Goal: Communication & Community: Answer question/provide support

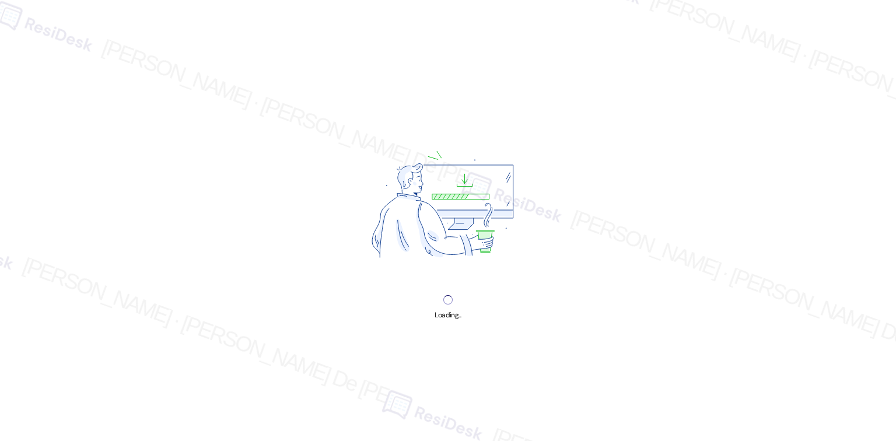
scroll to position [3113, 0]
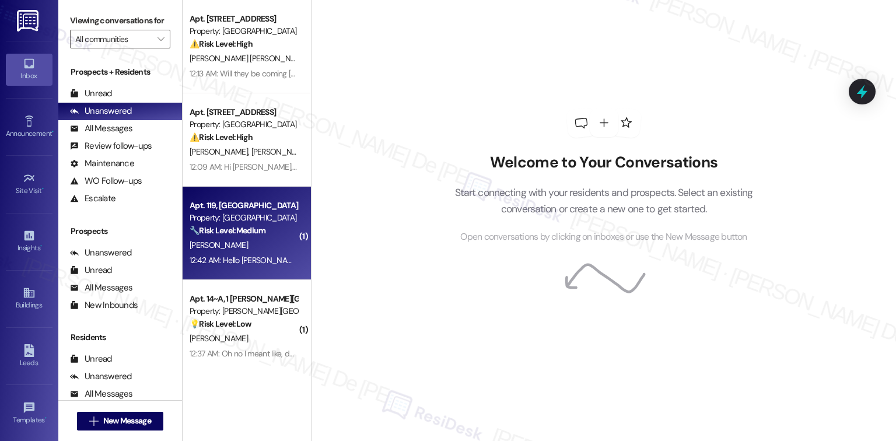
click at [267, 250] on div "S. Lee" at bounding box center [243, 245] width 110 height 15
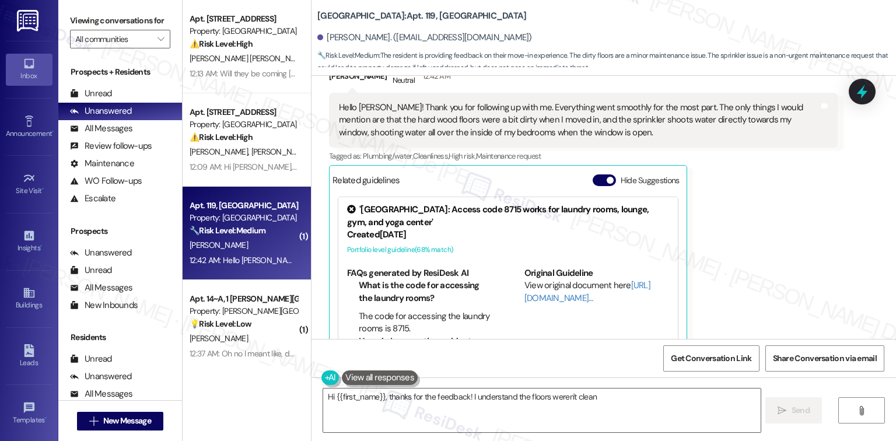
scroll to position [303, 0]
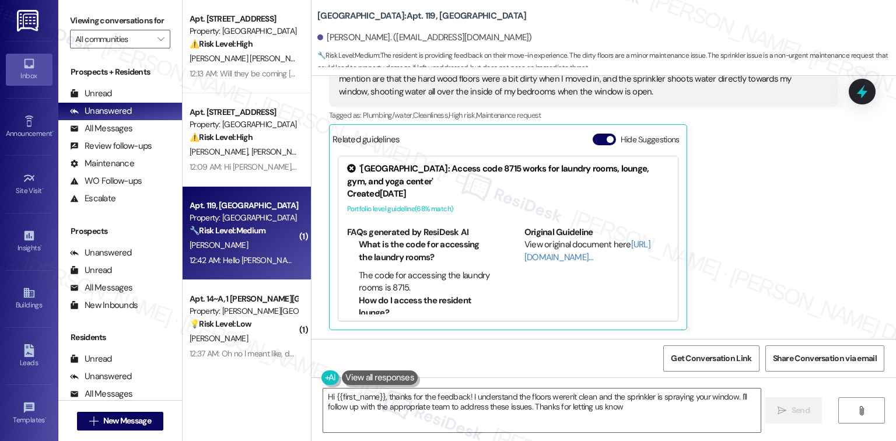
type textarea "Hi {{first_name}}, thanks for the feedback! I understand the floors weren't cle…"
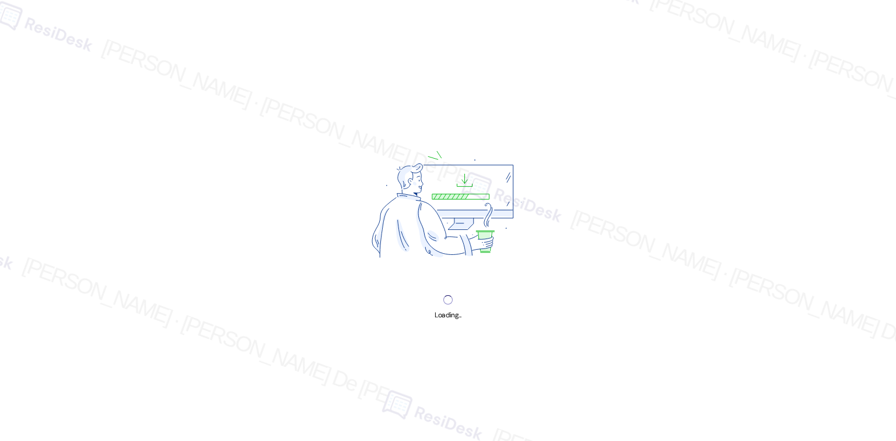
scroll to position [3113, 0]
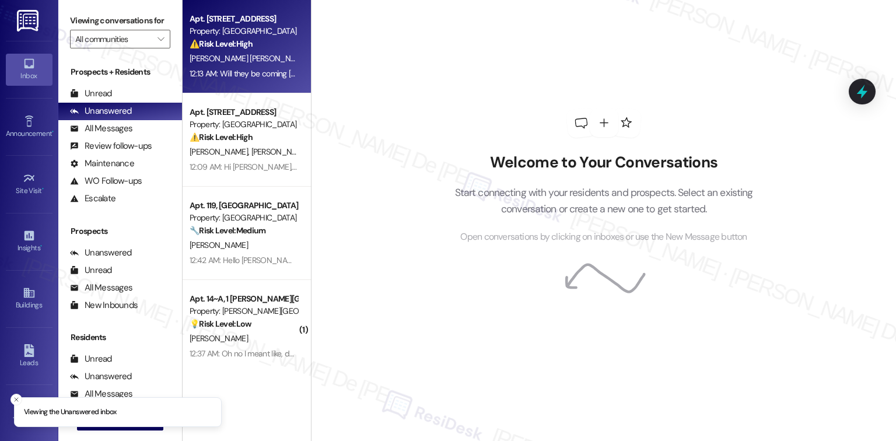
click at [206, 48] on strong "⚠️ Risk Level: High" at bounding box center [221, 43] width 63 height 10
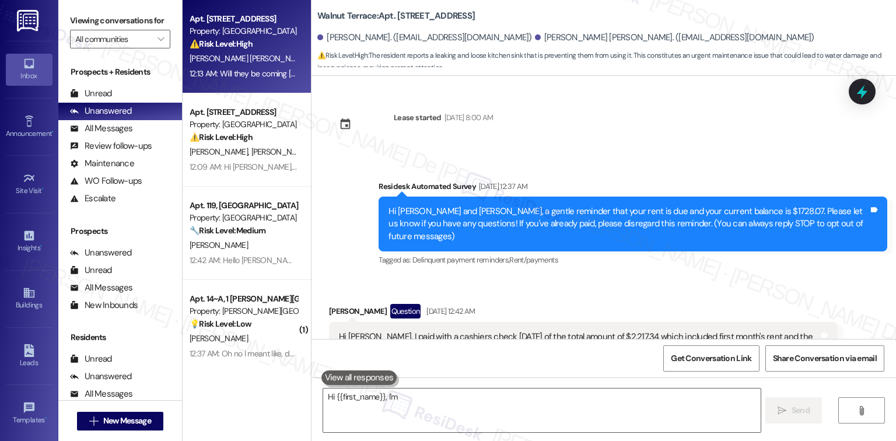
scroll to position [2937, 0]
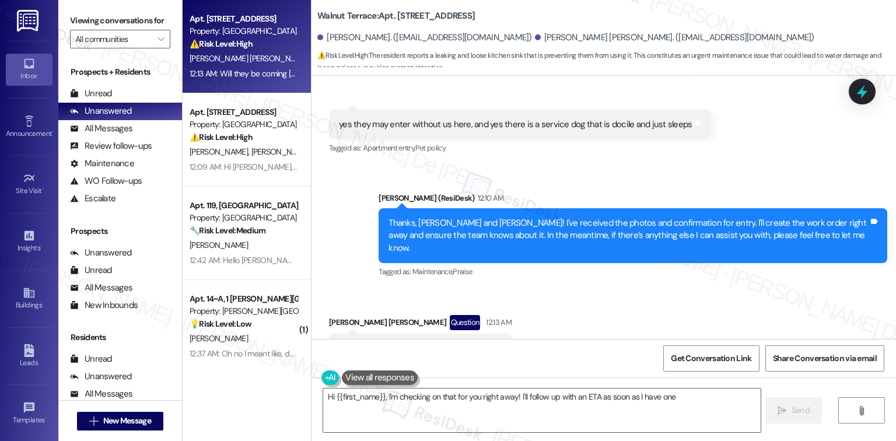
type textarea "Hi {{first_name}}, I'm checking on that for you right away! I'll follow up with…"
click at [452, 403] on textarea "Hi {{first_name}}, I'm checking on that for you right away! I'll follow up with…" at bounding box center [541, 410] width 437 height 44
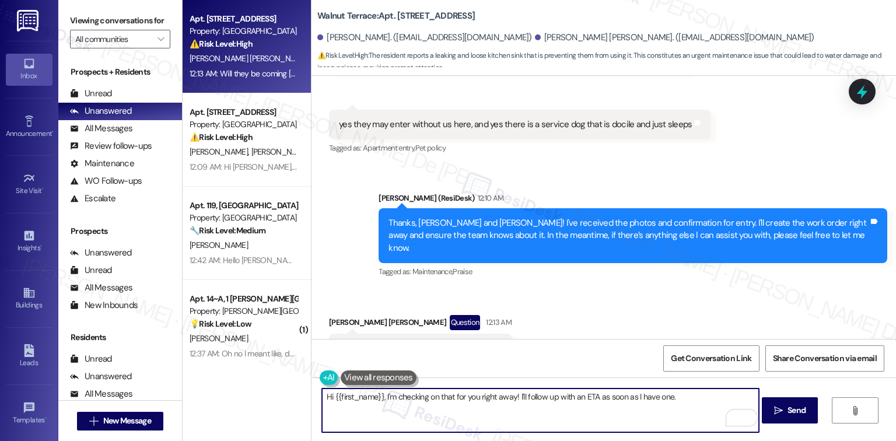
scroll to position [2471, 0]
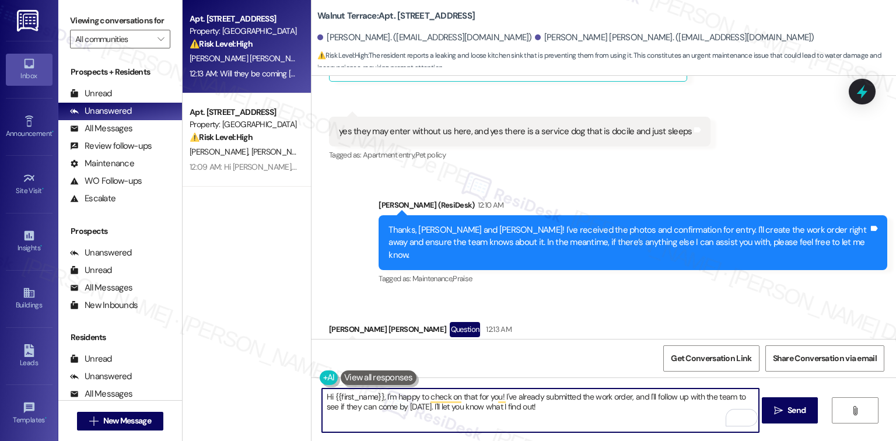
scroll to position [2937, 0]
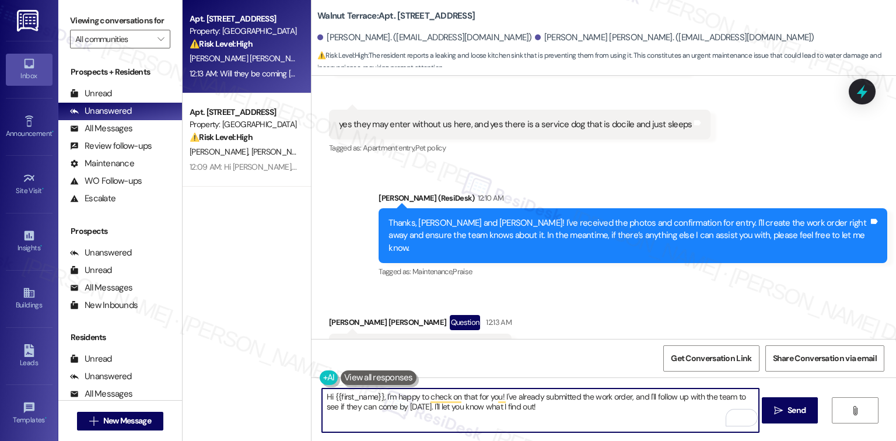
click at [567, 392] on textarea "Hi {{first_name}}, I'm happy to check on that for you! I've already submitted t…" at bounding box center [540, 410] width 437 height 44
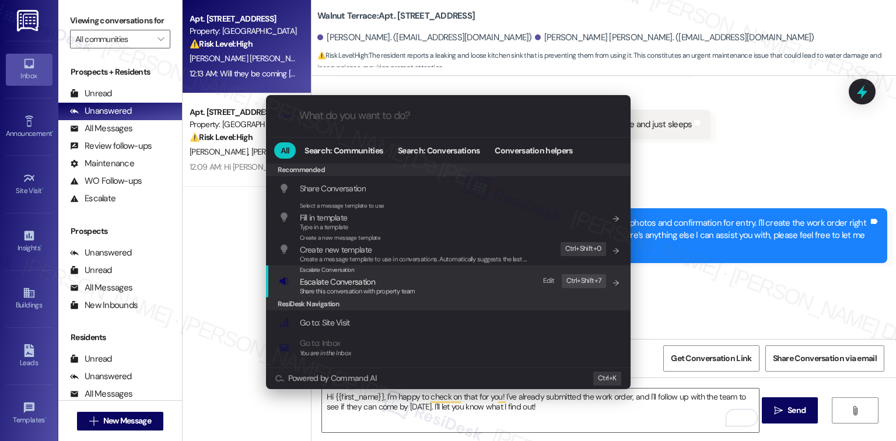
click at [446, 290] on div "Escalate Conversation Escalate Conversation Share this conversation with proper…" at bounding box center [449, 280] width 341 height 31
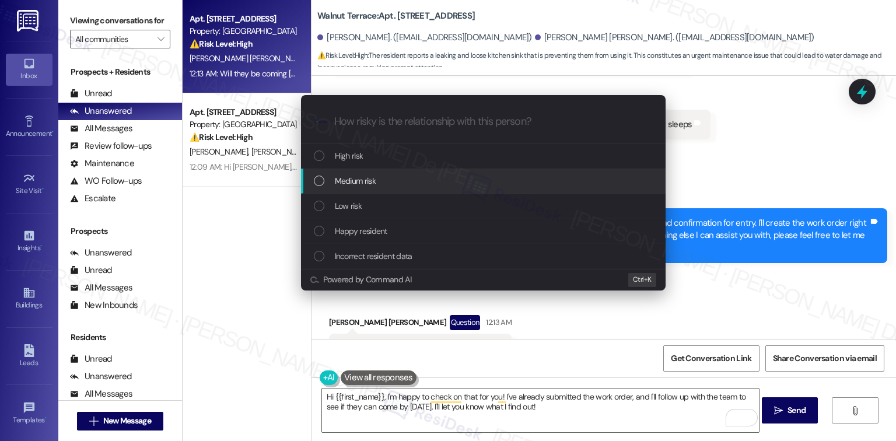
click at [400, 177] on div "Medium risk" at bounding box center [484, 180] width 341 height 13
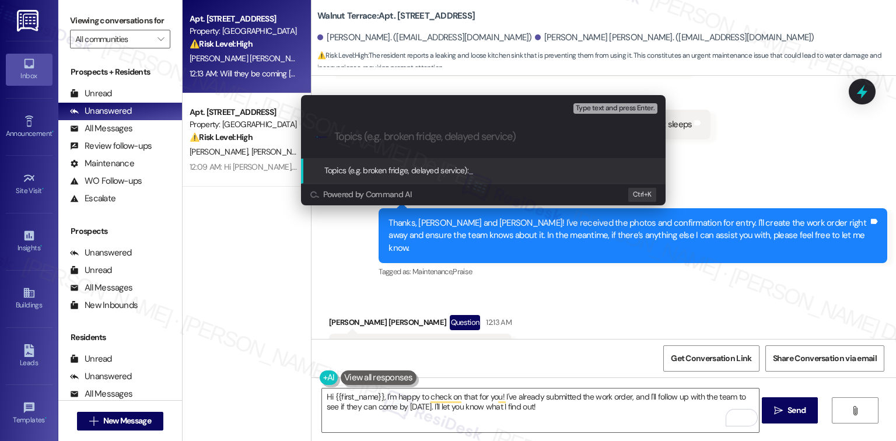
click at [451, 128] on div ".cls-1{fill:#0a055f;}.cls-2{fill:#0cc4c4;} resideskLogoBlueOrange" at bounding box center [483, 136] width 364 height 41
click at [445, 135] on input "Topics (e.g. broken fridge, delayed service)" at bounding box center [492, 137] width 317 height 12
type input "Kitchen sink"
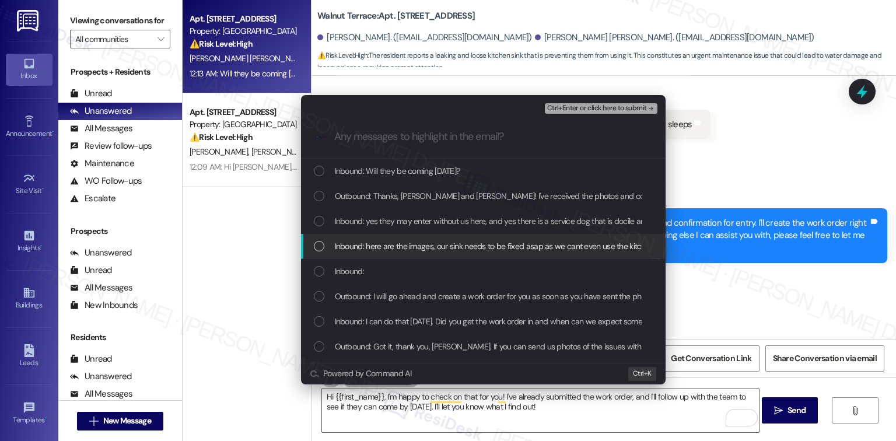
click at [357, 245] on span "Inbound: here are the images, our sink needs to be fixed asap as we cant even u…" at bounding box center [594, 246] width 518 height 13
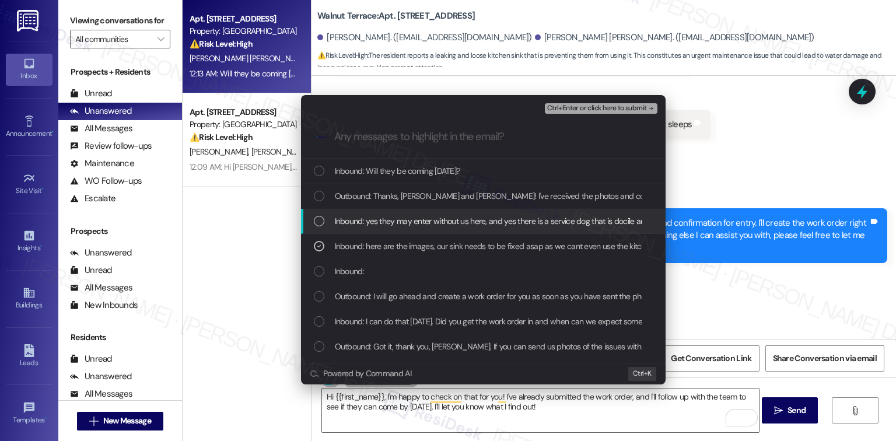
click at [366, 226] on span "Inbound: yes they may enter without us here, and yes there is a service dog tha…" at bounding box center [511, 221] width 353 height 13
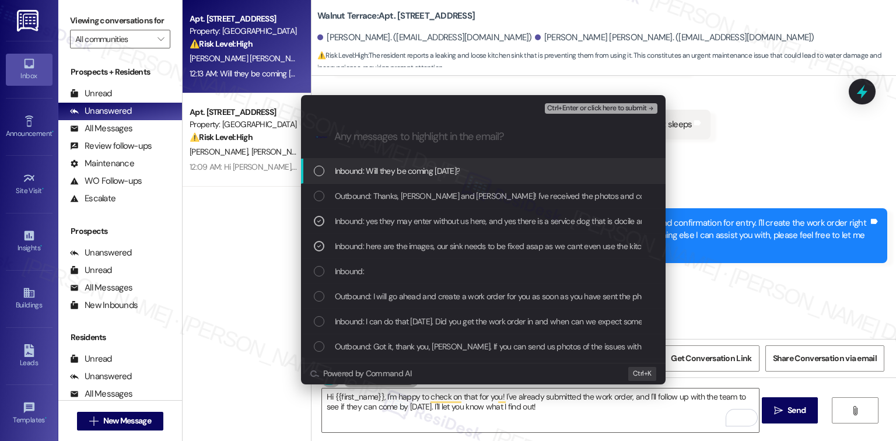
click at [399, 180] on div "Inbound: Will they be coming today?" at bounding box center [483, 171] width 364 height 25
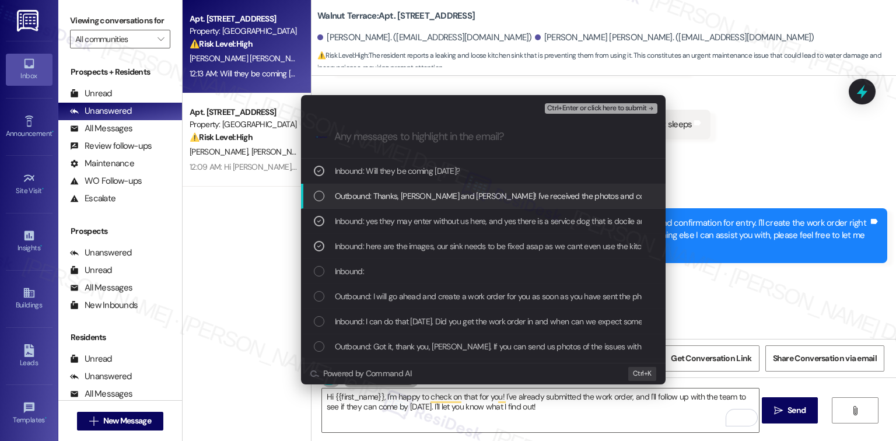
click at [387, 201] on span "Outbound: Thanks, Hannah and Tristan! I've received the photos and confirmation…" at bounding box center [801, 196] width 933 height 13
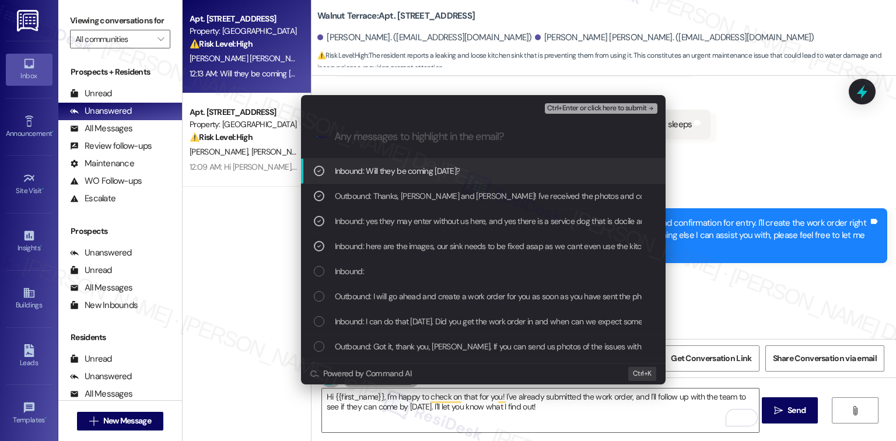
click at [596, 113] on span "Ctrl+Enter or click here to submit" at bounding box center [597, 108] width 100 height 8
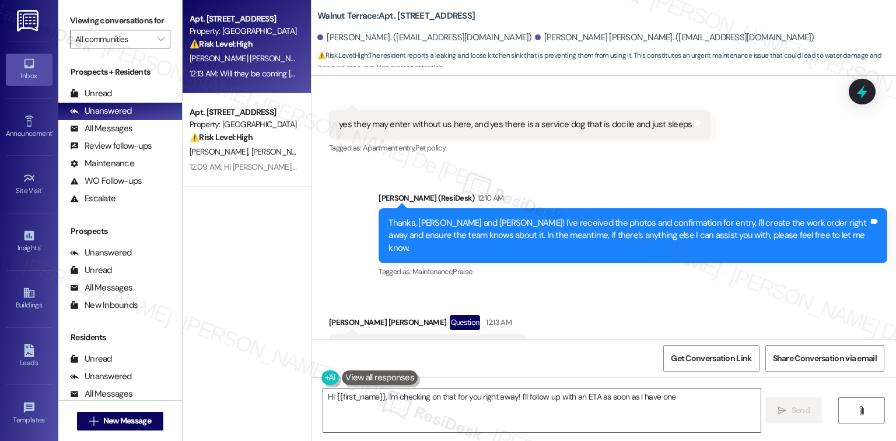
type textarea "Hi {{first_name}}, I'm checking on that for you right away! I'll follow up with…"
